Goal: Task Accomplishment & Management: Manage account settings

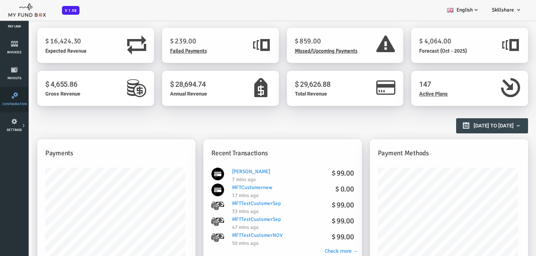
click at [9, 106] on link "Configuration" at bounding box center [14, 99] width 24 height 25
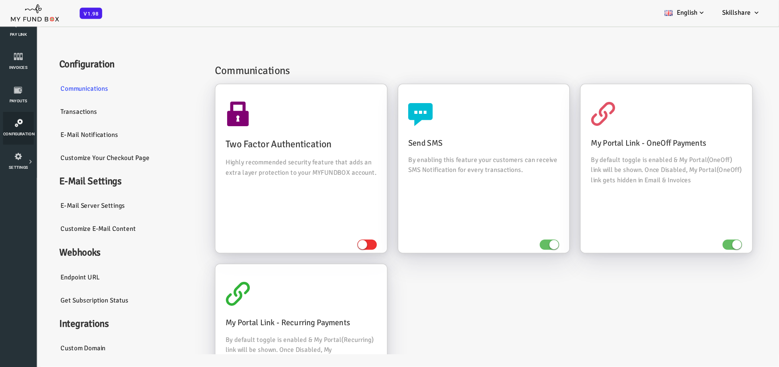
scroll to position [143, 0]
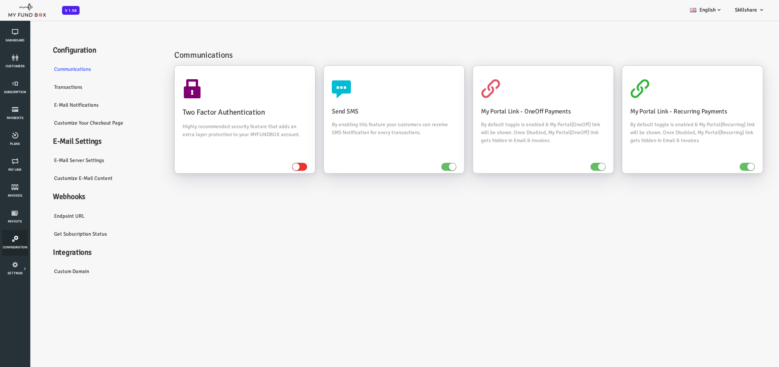
drag, startPoint x: 743, startPoint y: 42, endPoint x: 491, endPoint y: 34, distance: 251.4
click at [0, 0] on icon at bounding box center [0, 0] width 0 height 0
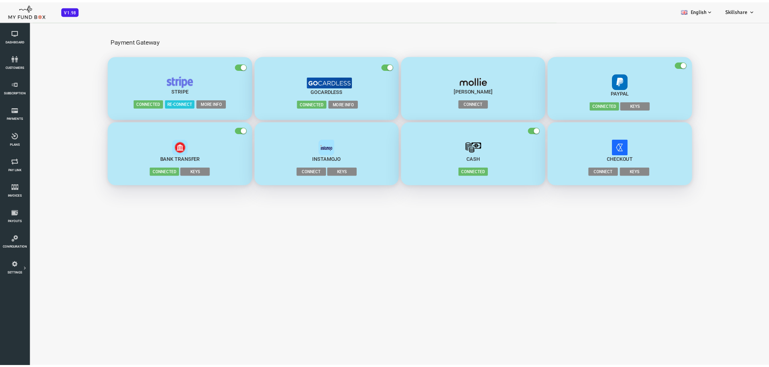
scroll to position [0, 0]
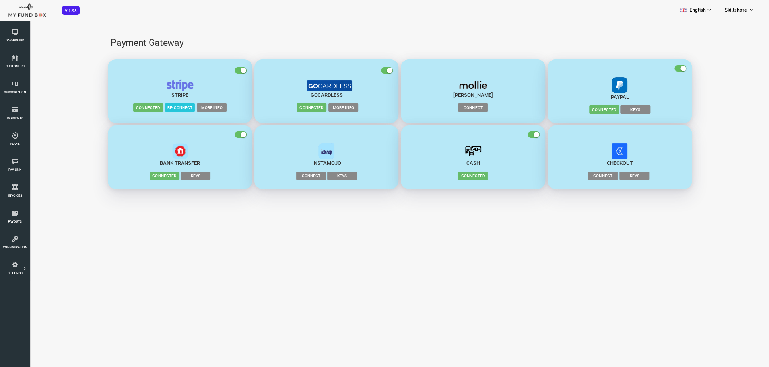
click at [179, 100] on button "Stripe Connected Re-connect More Info" at bounding box center [149, 91] width 144 height 64
click at [188, 107] on span "More Info" at bounding box center [181, 107] width 30 height 8
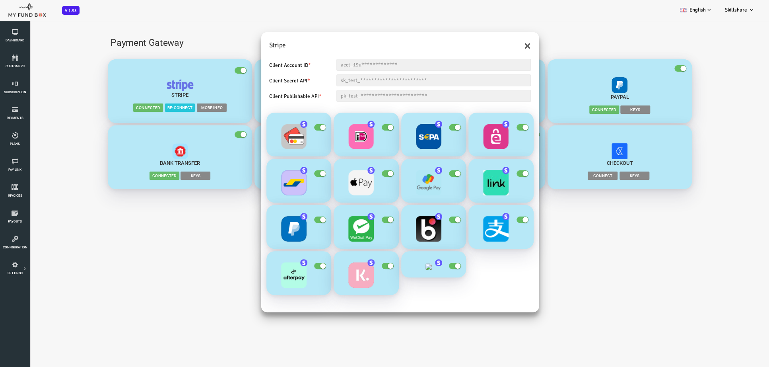
drag, startPoint x: 204, startPoint y: 88, endPoint x: 208, endPoint y: 84, distance: 6.2
click at [204, 88] on div "**********" at bounding box center [369, 203] width 738 height 367
click at [498, 47] on button "×" at bounding box center [496, 45] width 7 height 13
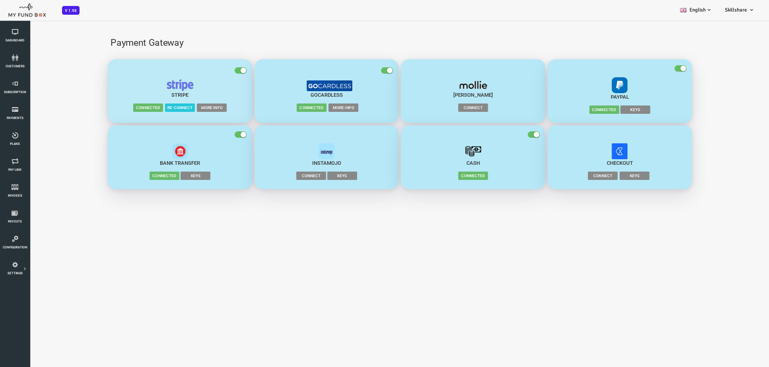
click at [210, 69] on span "button" at bounding box center [210, 70] width 12 height 6
click at [0, 20] on input "checkbox" at bounding box center [0, 20] width 0 height 0
click at [17, 140] on link "Plans" at bounding box center [14, 138] width 25 height 25
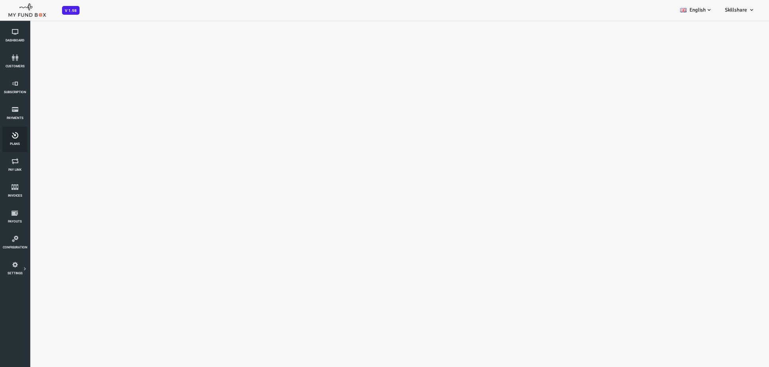
select select "100"
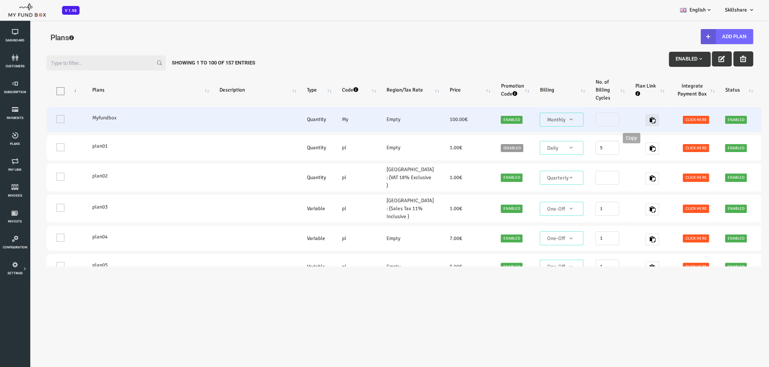
click at [543, 119] on icon "button" at bounding box center [621, 120] width 6 height 6
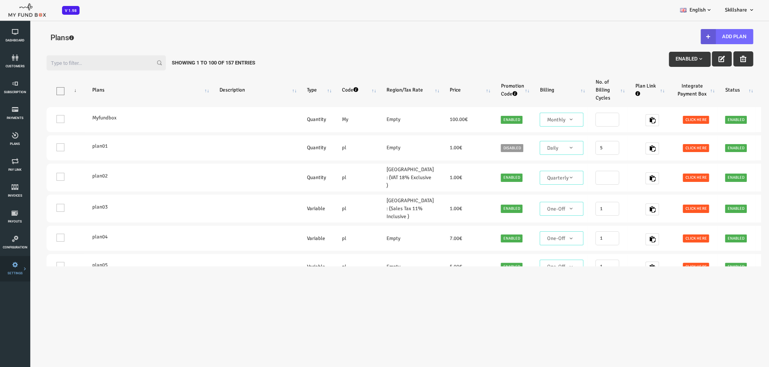
click at [0, 0] on icon at bounding box center [0, 0] width 0 height 0
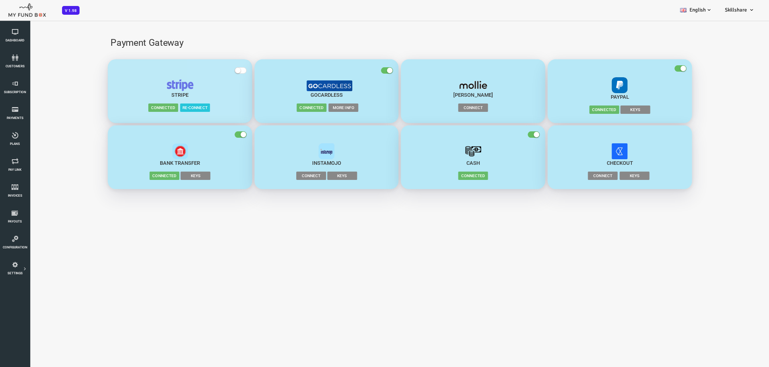
click at [212, 70] on span "button" at bounding box center [210, 70] width 12 height 6
click at [0, 20] on input "checkbox" at bounding box center [0, 20] width 0 height 0
